Goal: Task Accomplishment & Management: Complete application form

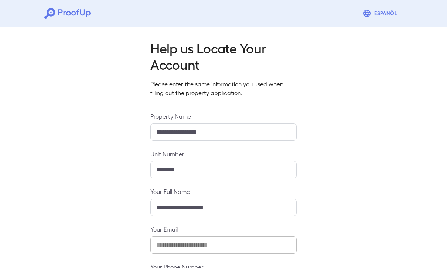
scroll to position [42, 0]
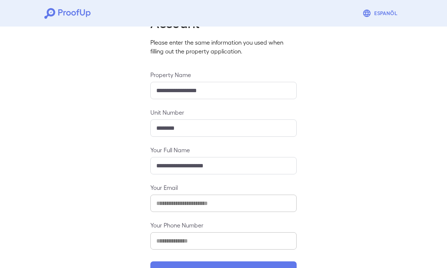
click at [254, 268] on button "Continue" at bounding box center [223, 271] width 146 height 19
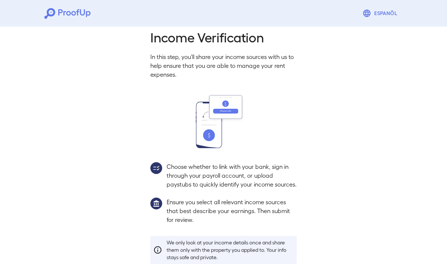
scroll to position [31, 0]
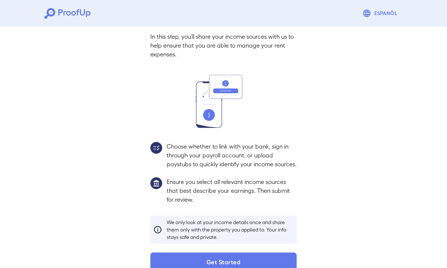
click at [264, 268] on button "Get Started" at bounding box center [223, 262] width 146 height 19
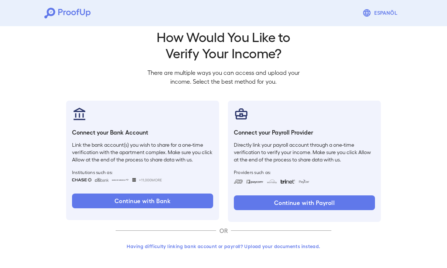
scroll to position [13, 0]
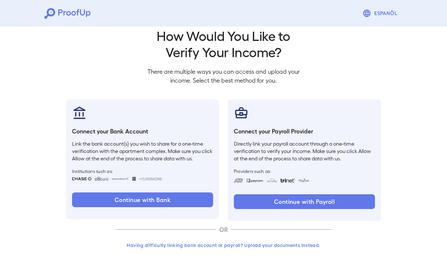
click at [339, 200] on button "Continue with Payroll" at bounding box center [304, 202] width 141 height 15
click at [185, 206] on button "Continue with Bank" at bounding box center [142, 200] width 141 height 15
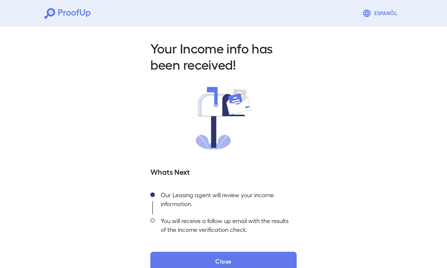
scroll to position [14, 0]
